Goal: Ask a question

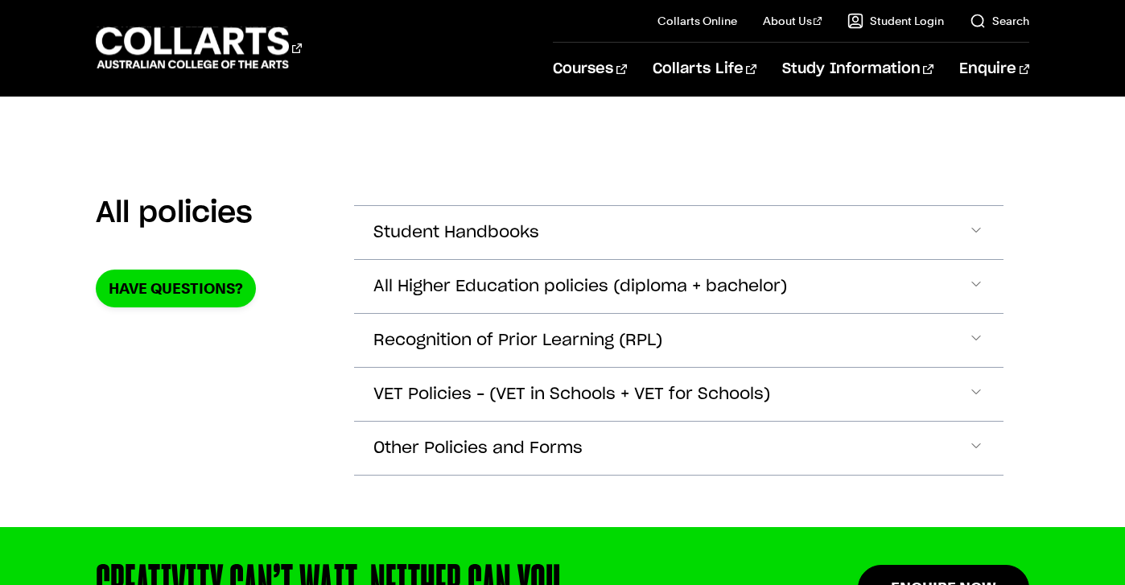
scroll to position [311, 0]
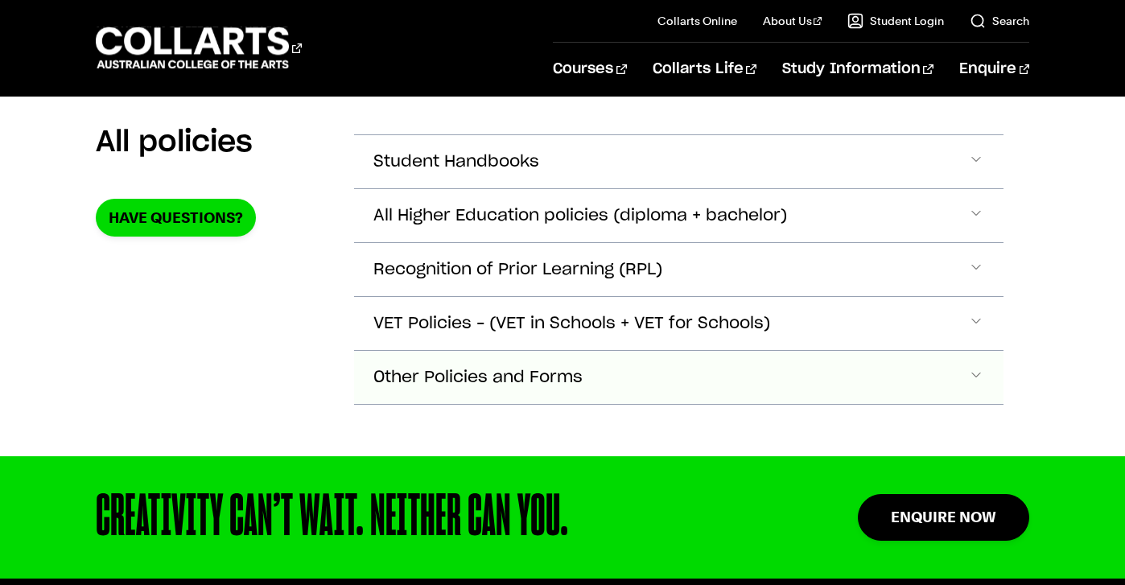
click at [675, 188] on button "Other Policies and Forms" at bounding box center [678, 161] width 649 height 53
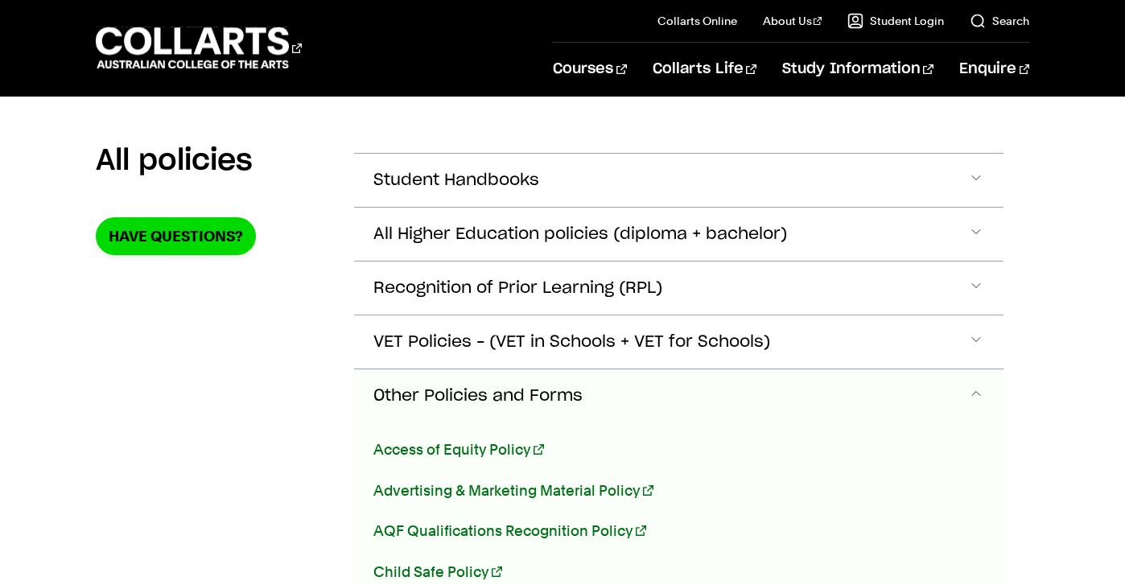
scroll to position [262, 0]
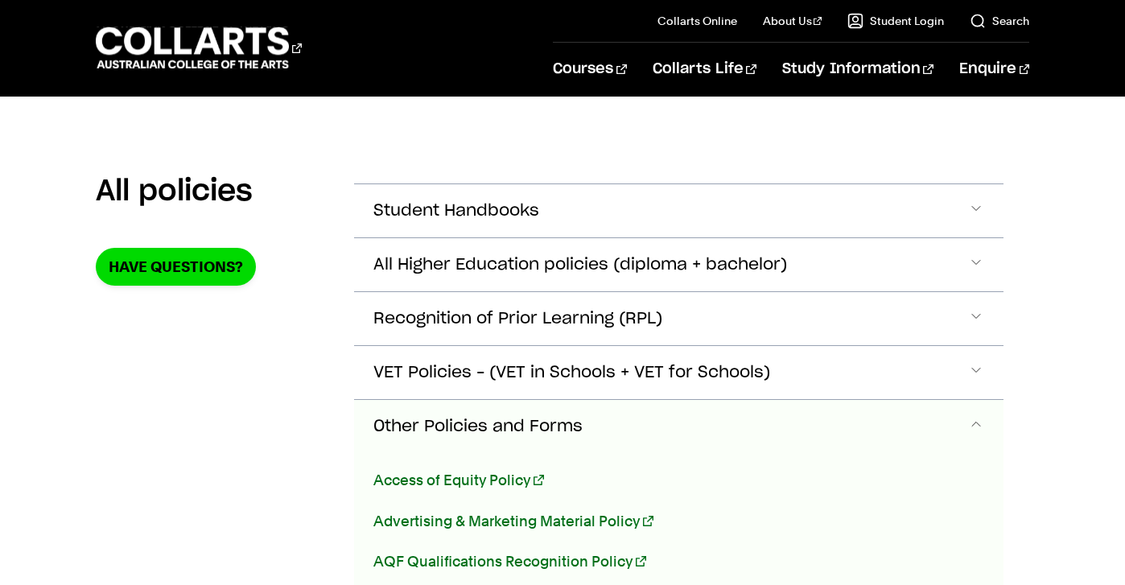
click at [977, 422] on span "Accordion Section" at bounding box center [976, 426] width 16 height 21
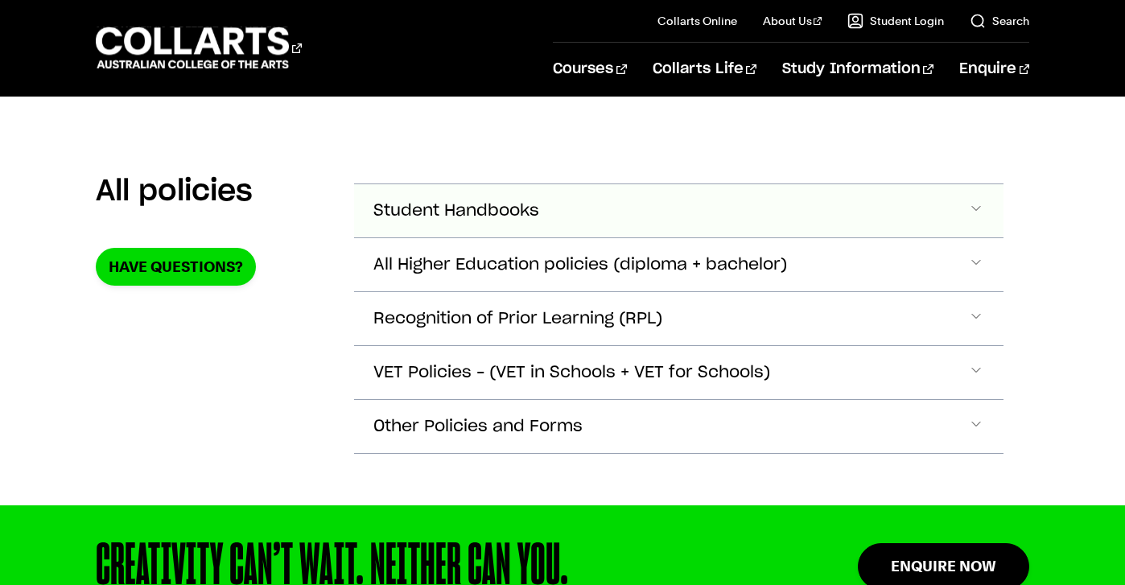
click at [973, 204] on span "Accordion Section" at bounding box center [976, 210] width 16 height 21
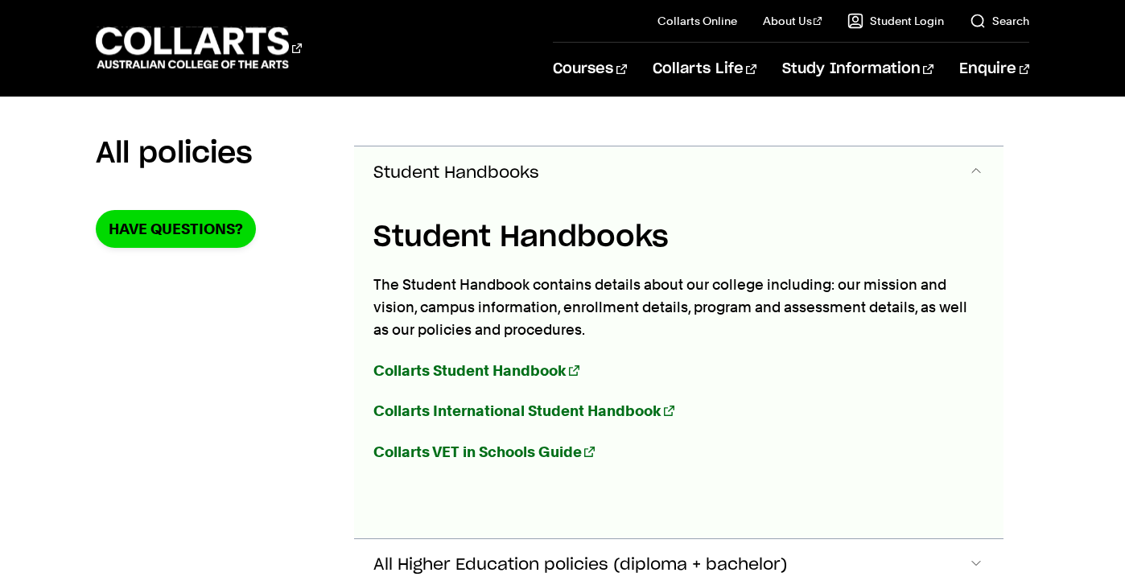
scroll to position [302, 0]
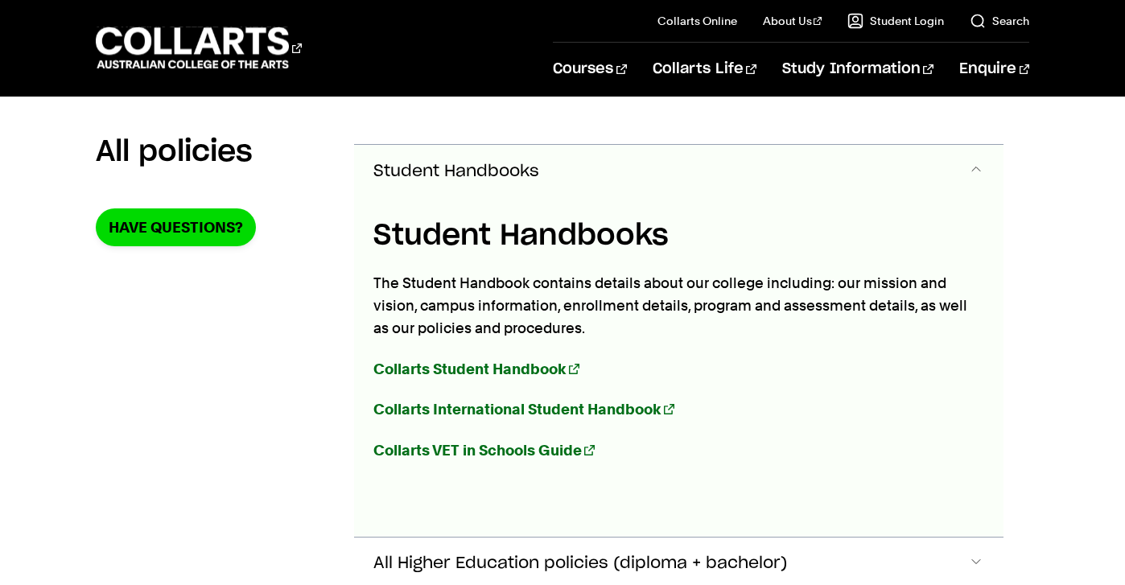
click at [973, 204] on div "Student Handbooks The Student Handbook contains details about our college inclu…" at bounding box center [672, 367] width 636 height 339
click at [978, 169] on span "Accordion Section" at bounding box center [976, 171] width 16 height 21
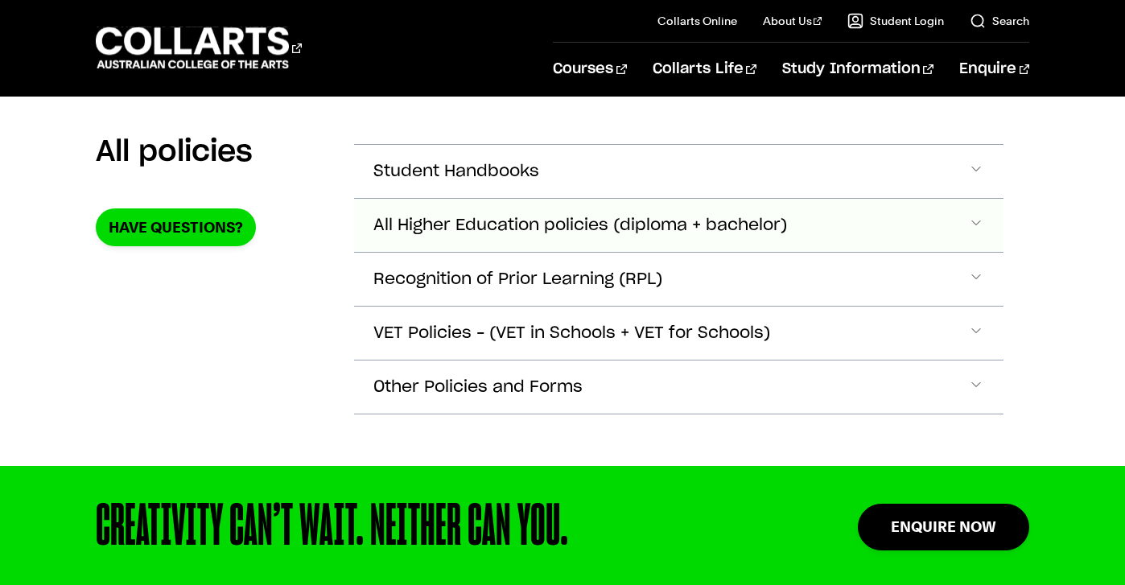
click at [978, 182] on span "Accordion Section" at bounding box center [976, 171] width 16 height 21
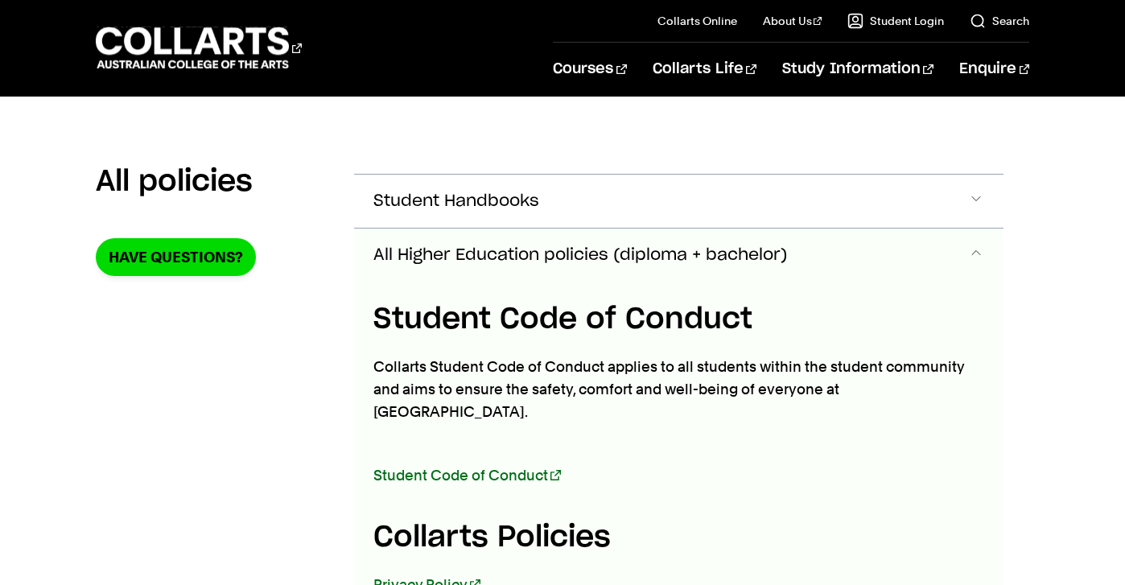
scroll to position [270, 0]
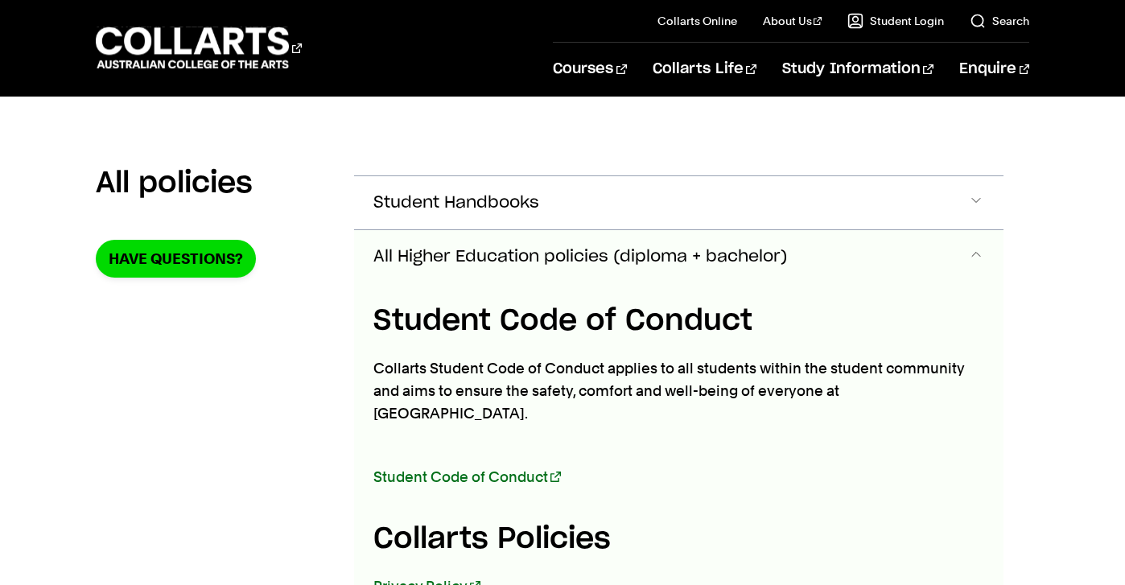
click at [976, 253] on span "Accordion Section" at bounding box center [976, 256] width 16 height 21
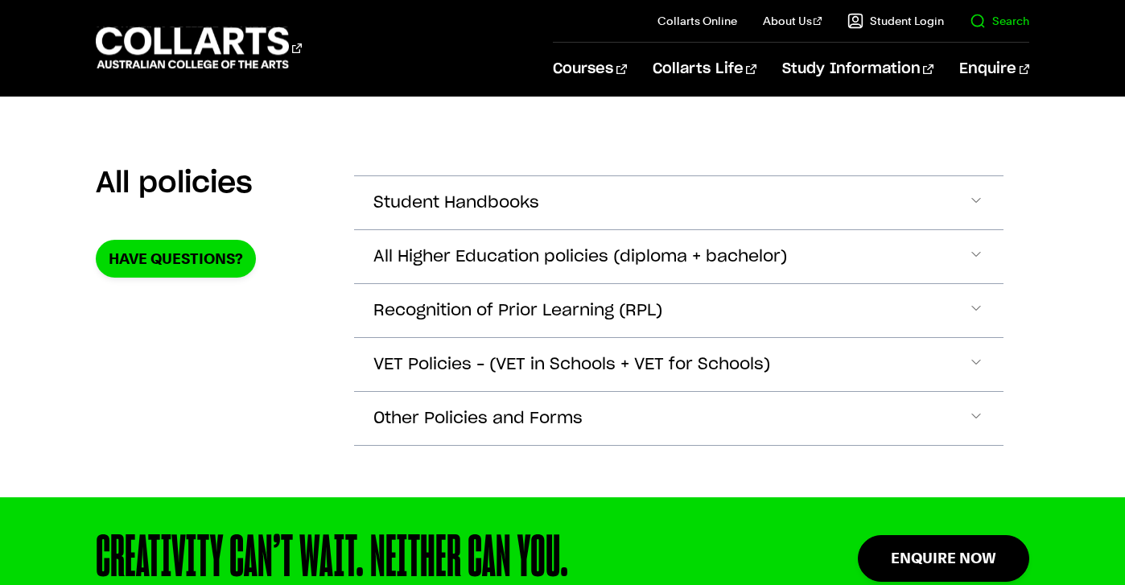
click at [1002, 24] on link "Search" at bounding box center [1000, 21] width 60 height 16
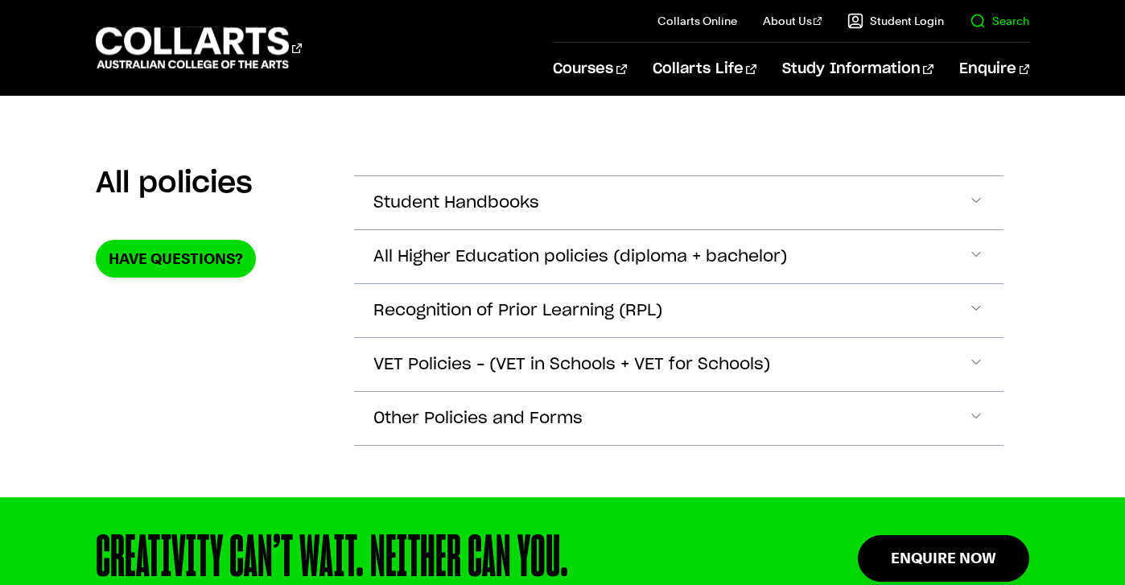
scroll to position [0, 0]
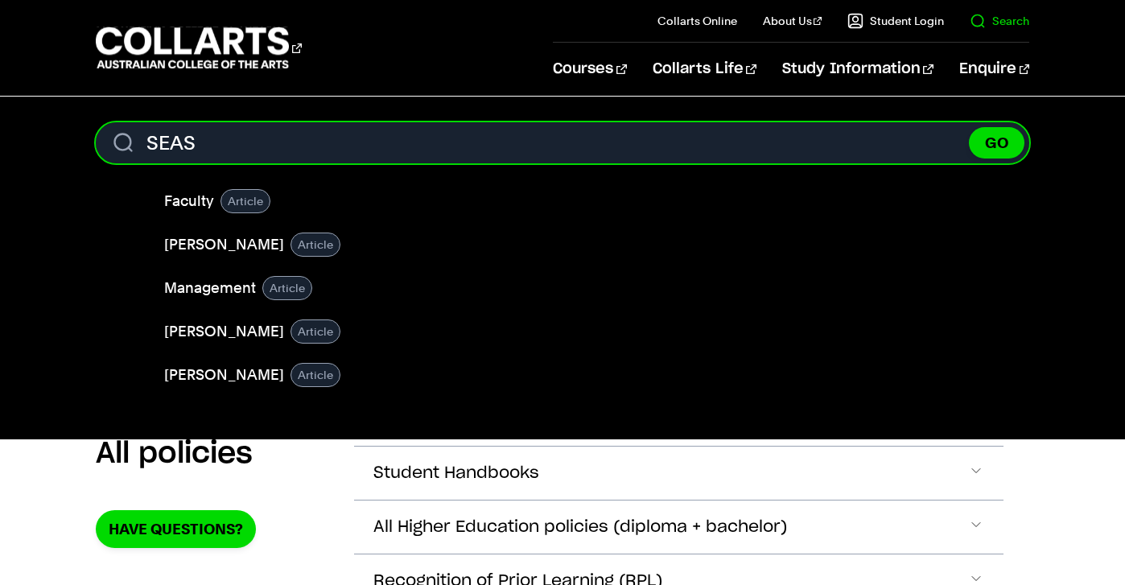
type input "SEAS"
click at [969, 127] on button "GO" at bounding box center [997, 142] width 56 height 31
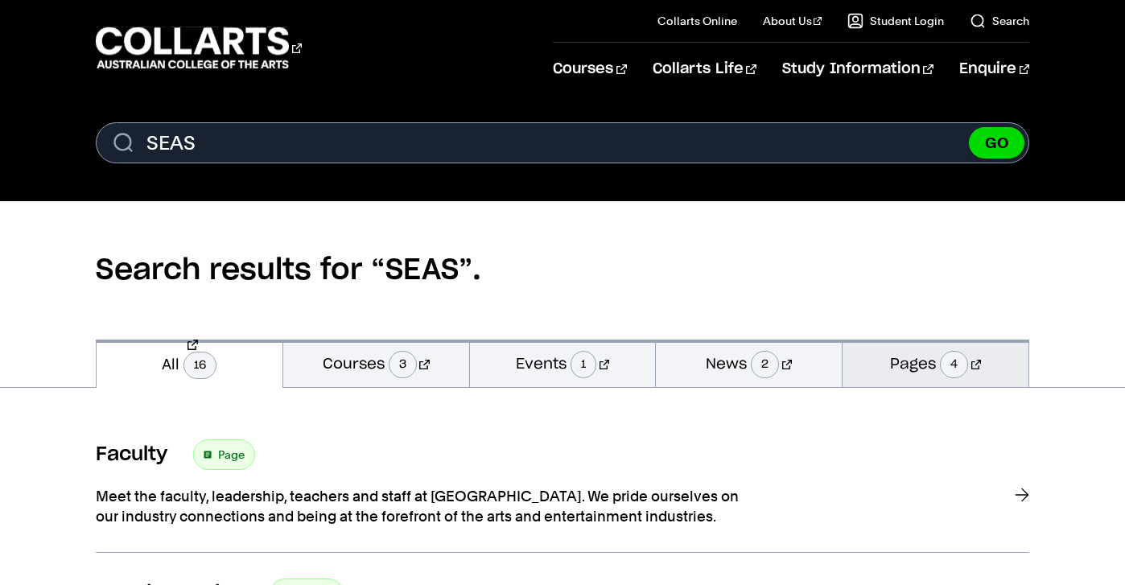
click at [921, 356] on link "Pages 4" at bounding box center [936, 363] width 186 height 47
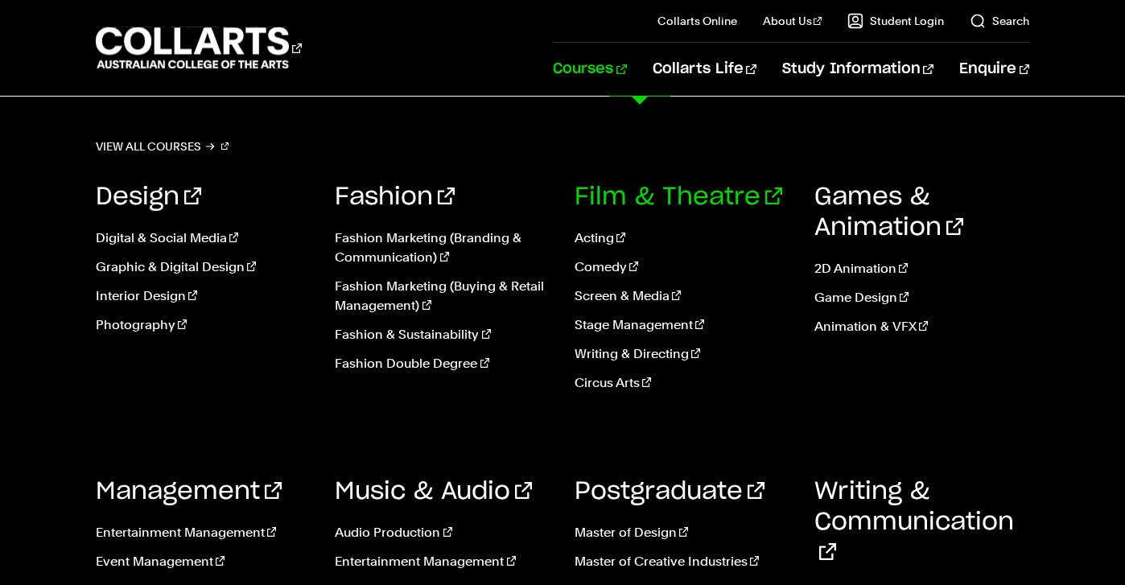
scroll to position [117, 0]
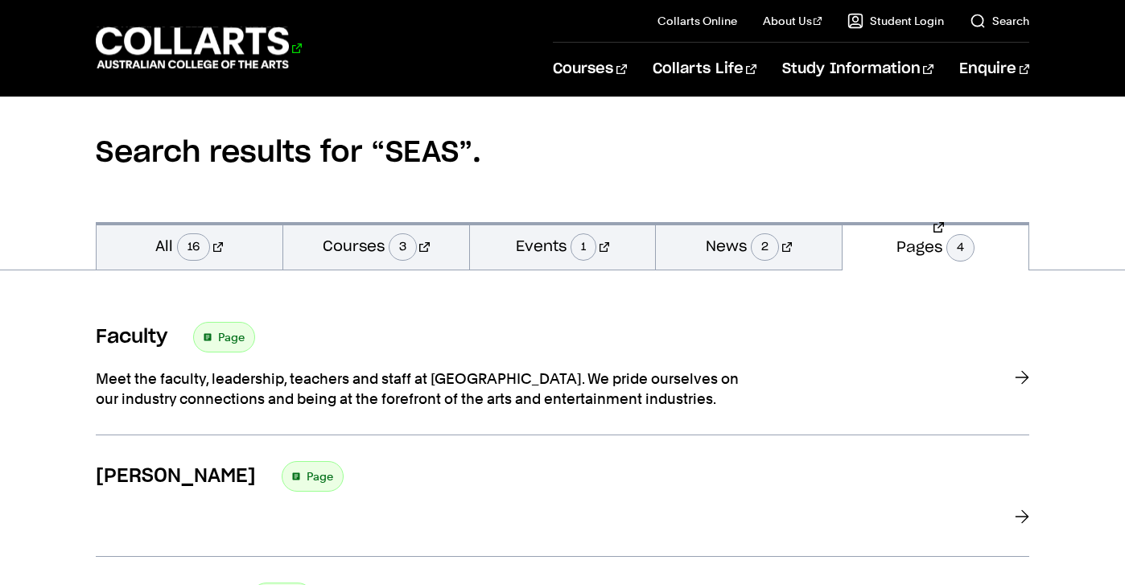
click at [236, 38] on 1 "Go to homepage" at bounding box center [193, 48] width 194 height 42
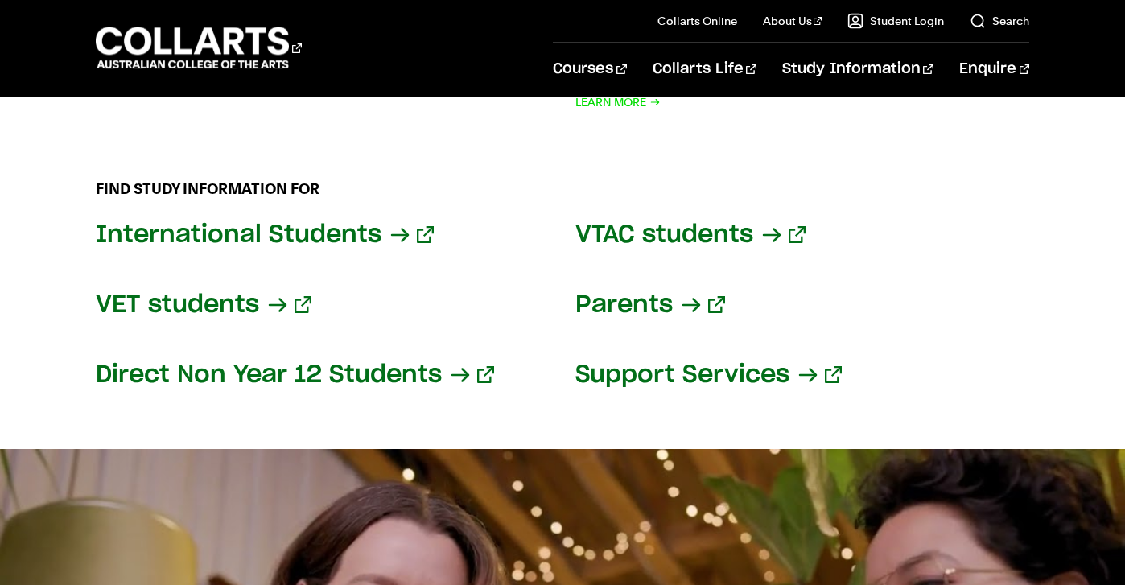
scroll to position [2177, 0]
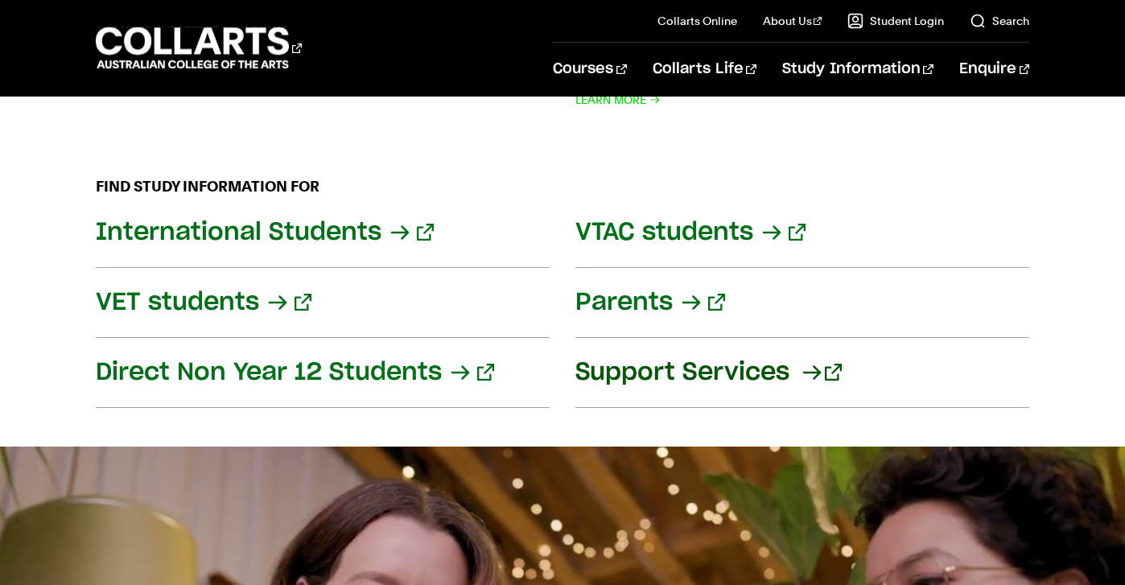
click at [695, 366] on link "Support Services" at bounding box center [802, 373] width 454 height 70
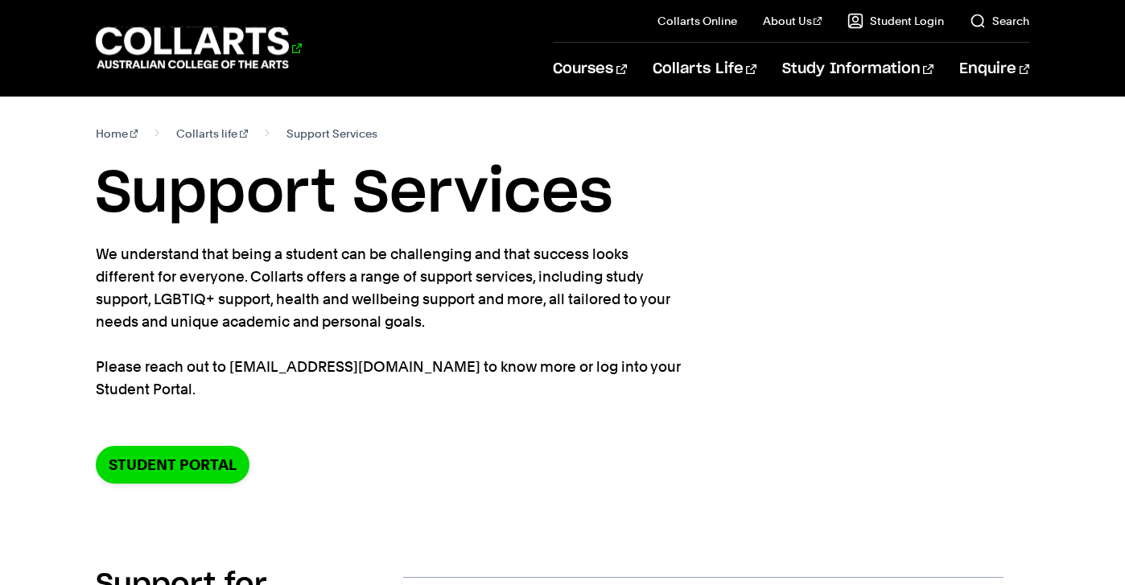
click at [247, 41] on 1 "Go to homepage" at bounding box center [193, 48] width 194 height 42
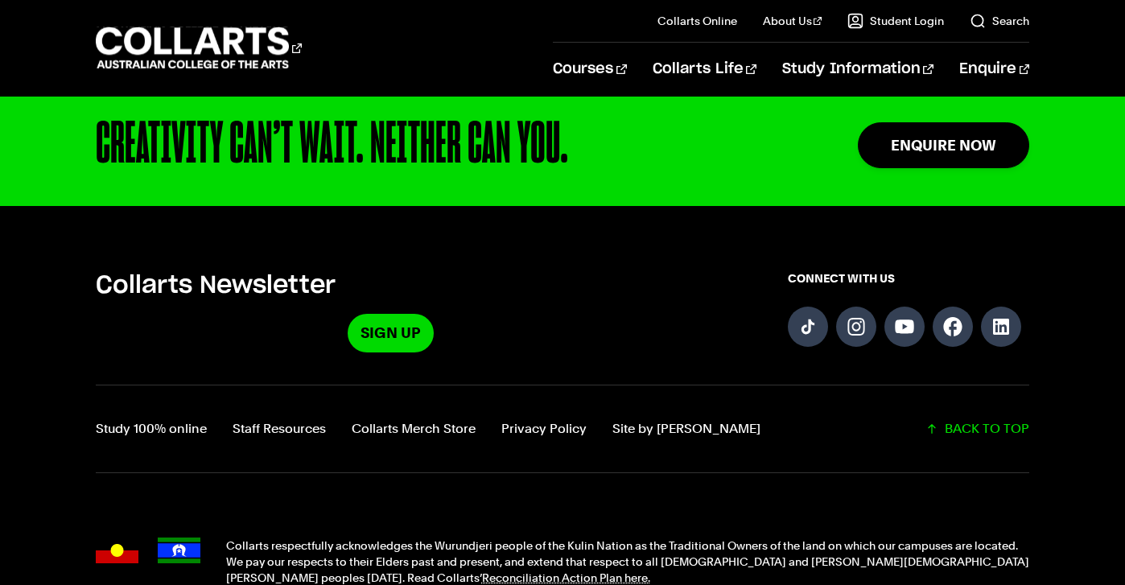
scroll to position [4053, 0]
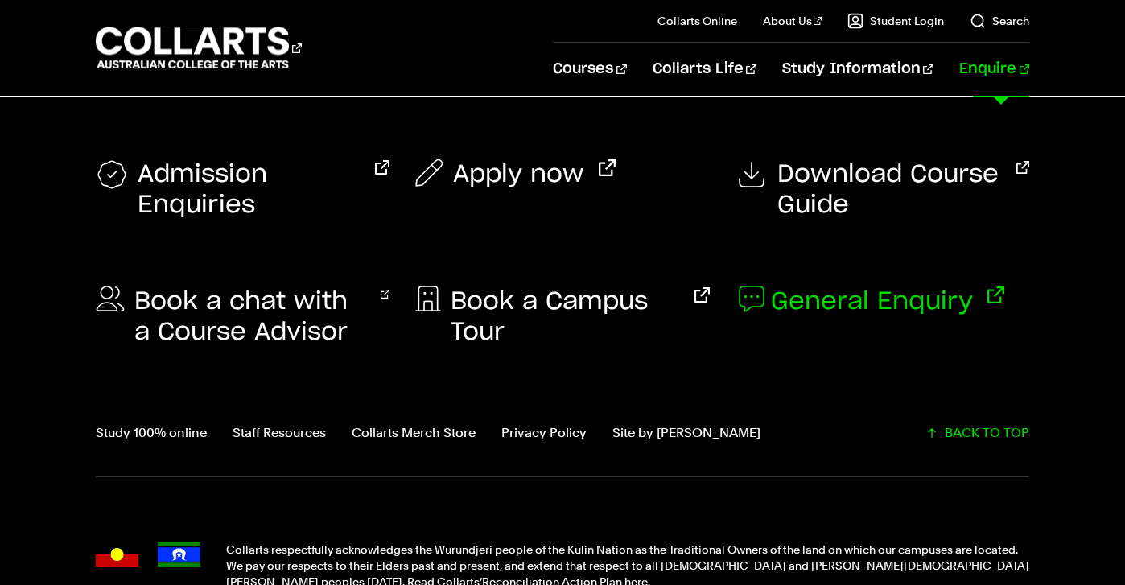
click at [898, 292] on span "General Enquiry" at bounding box center [872, 301] width 202 height 31
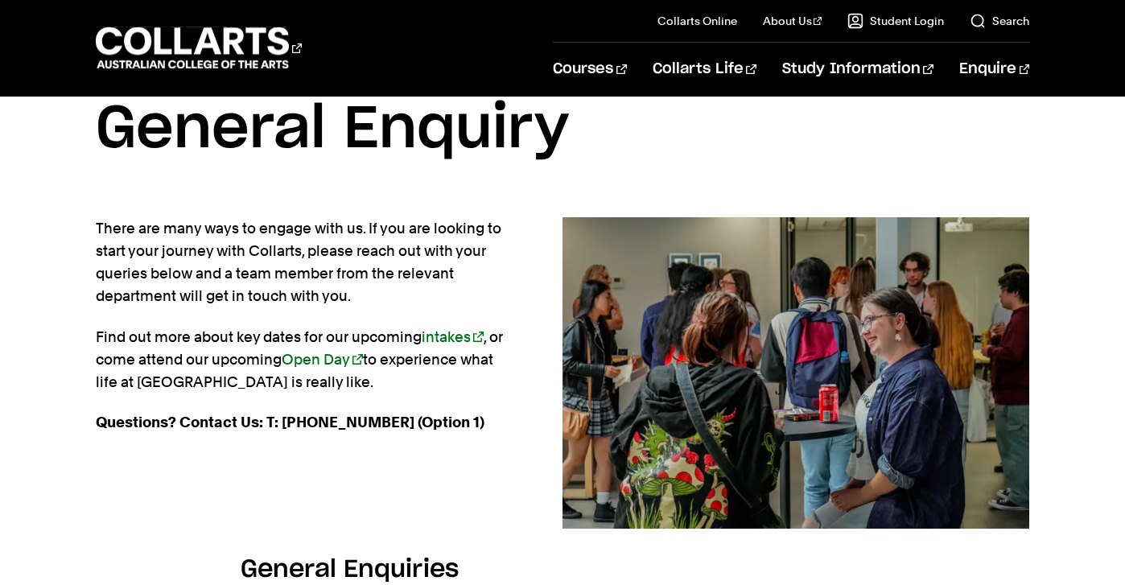
scroll to position [39, 0]
